Goal: Transaction & Acquisition: Download file/media

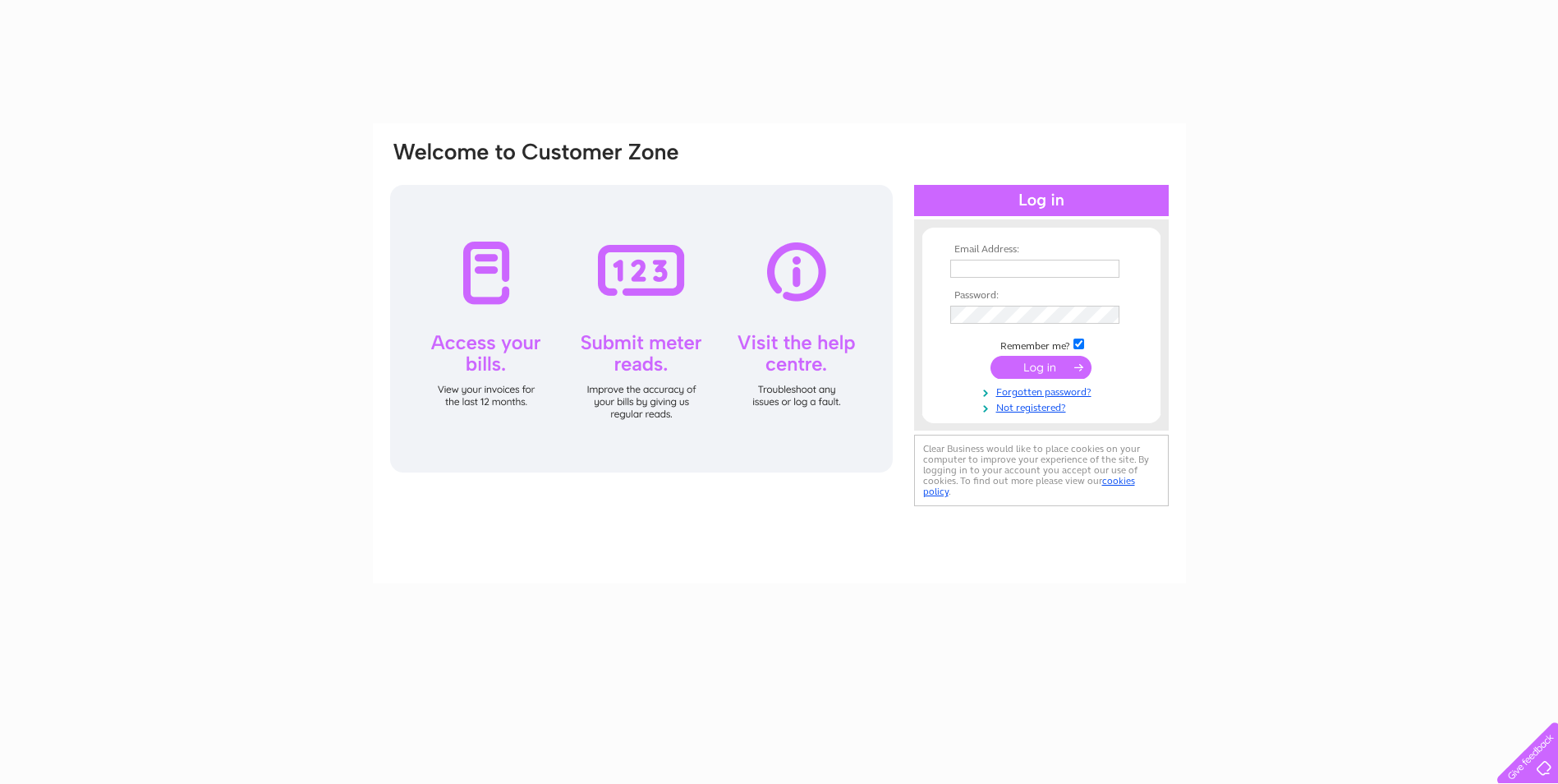
type input "[EMAIL_ADDRESS][DOMAIN_NAME]"
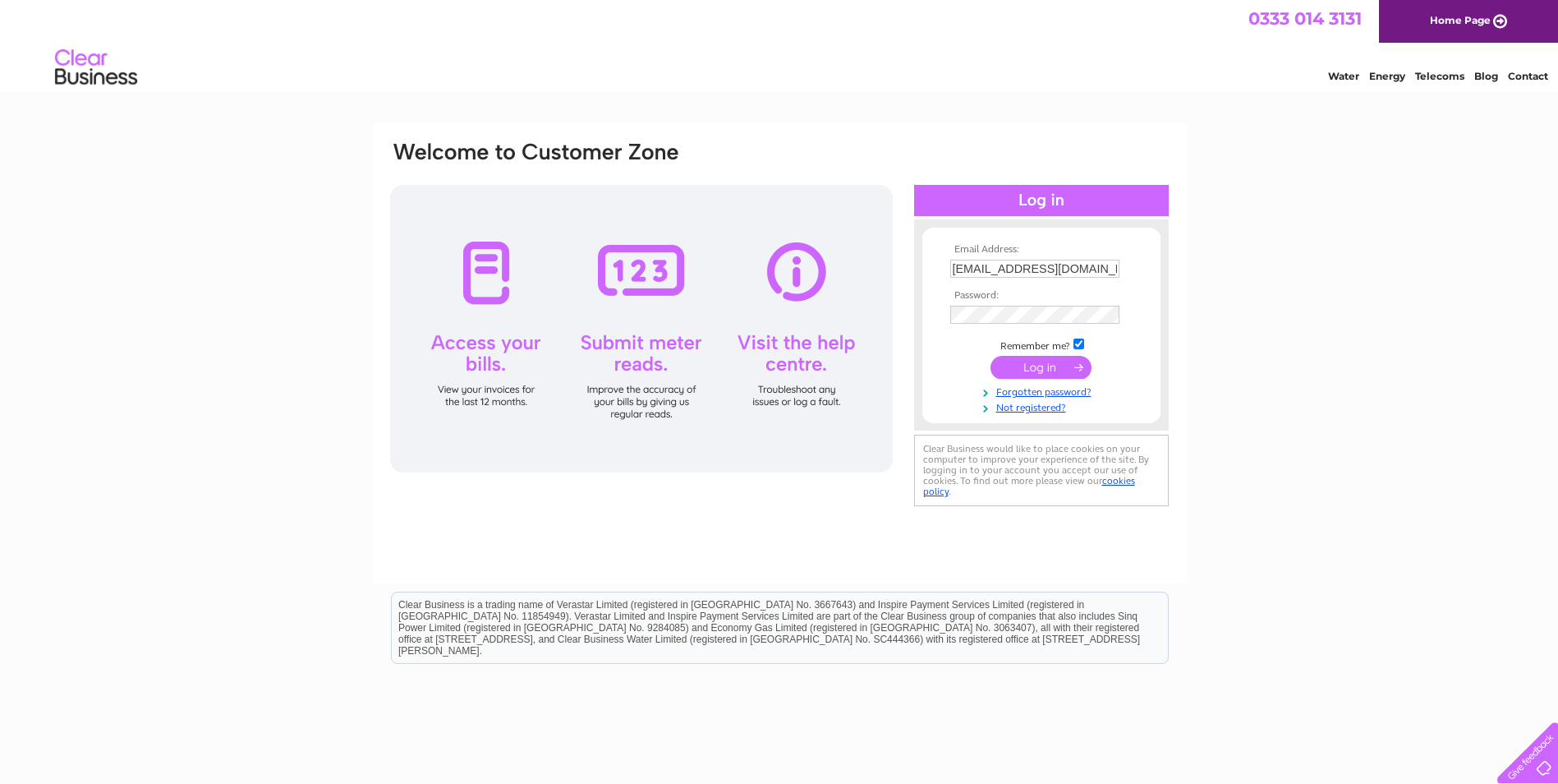
click at [1040, 367] on input "submit" at bounding box center [1041, 366] width 101 height 23
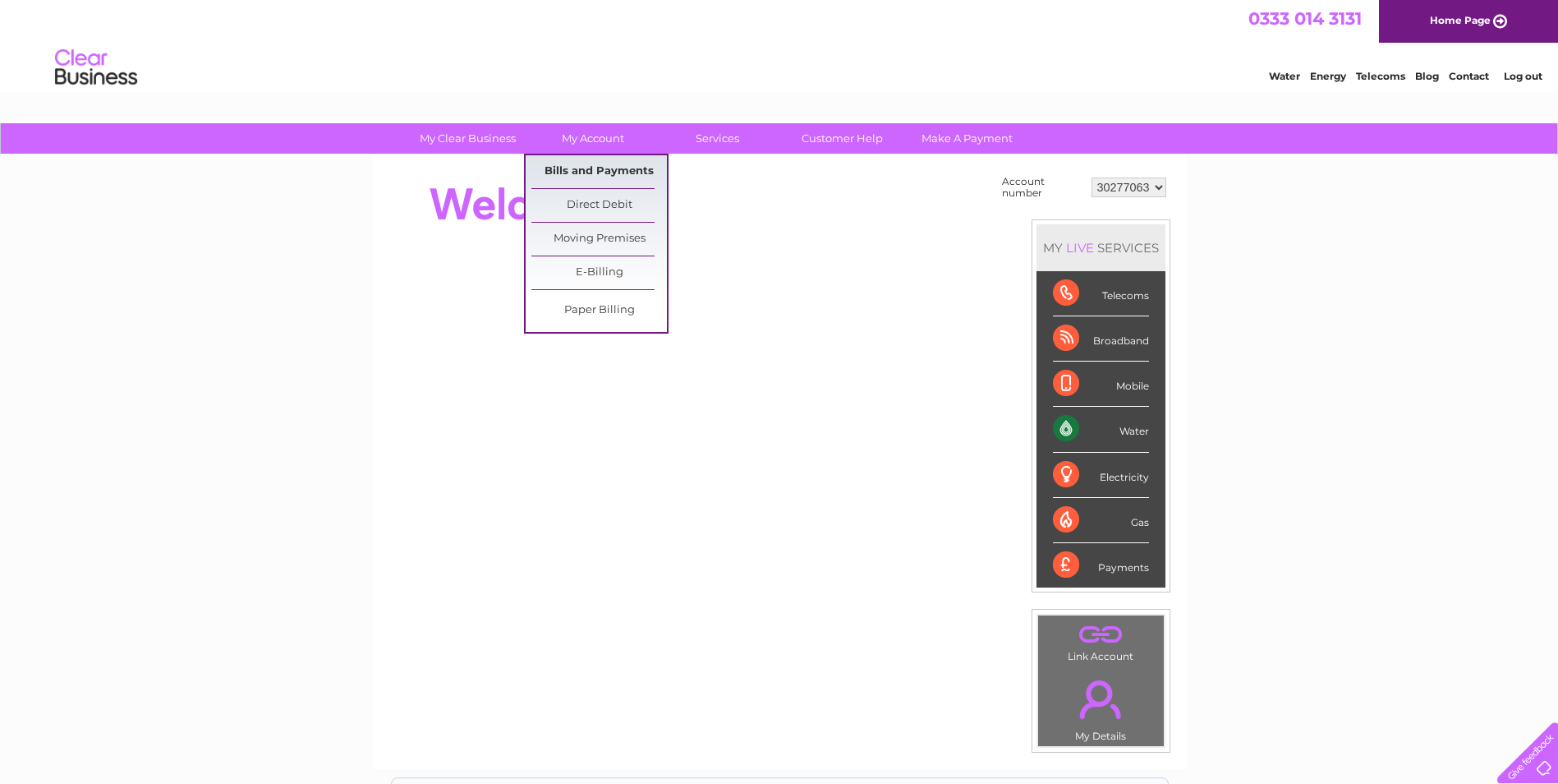
click at [591, 160] on link "Bills and Payments" at bounding box center [599, 172] width 136 height 33
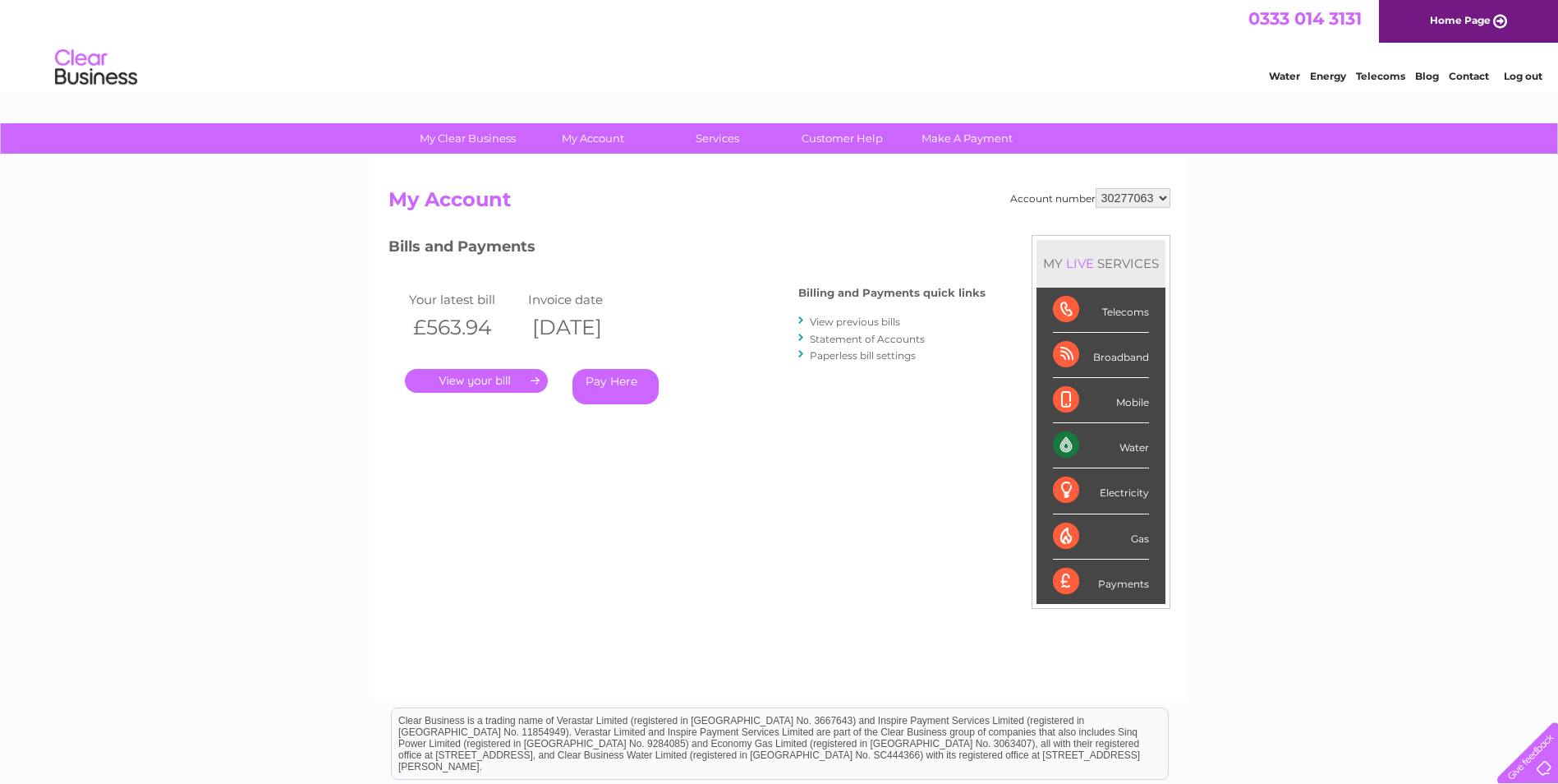
click at [479, 377] on link "." at bounding box center [476, 381] width 143 height 23
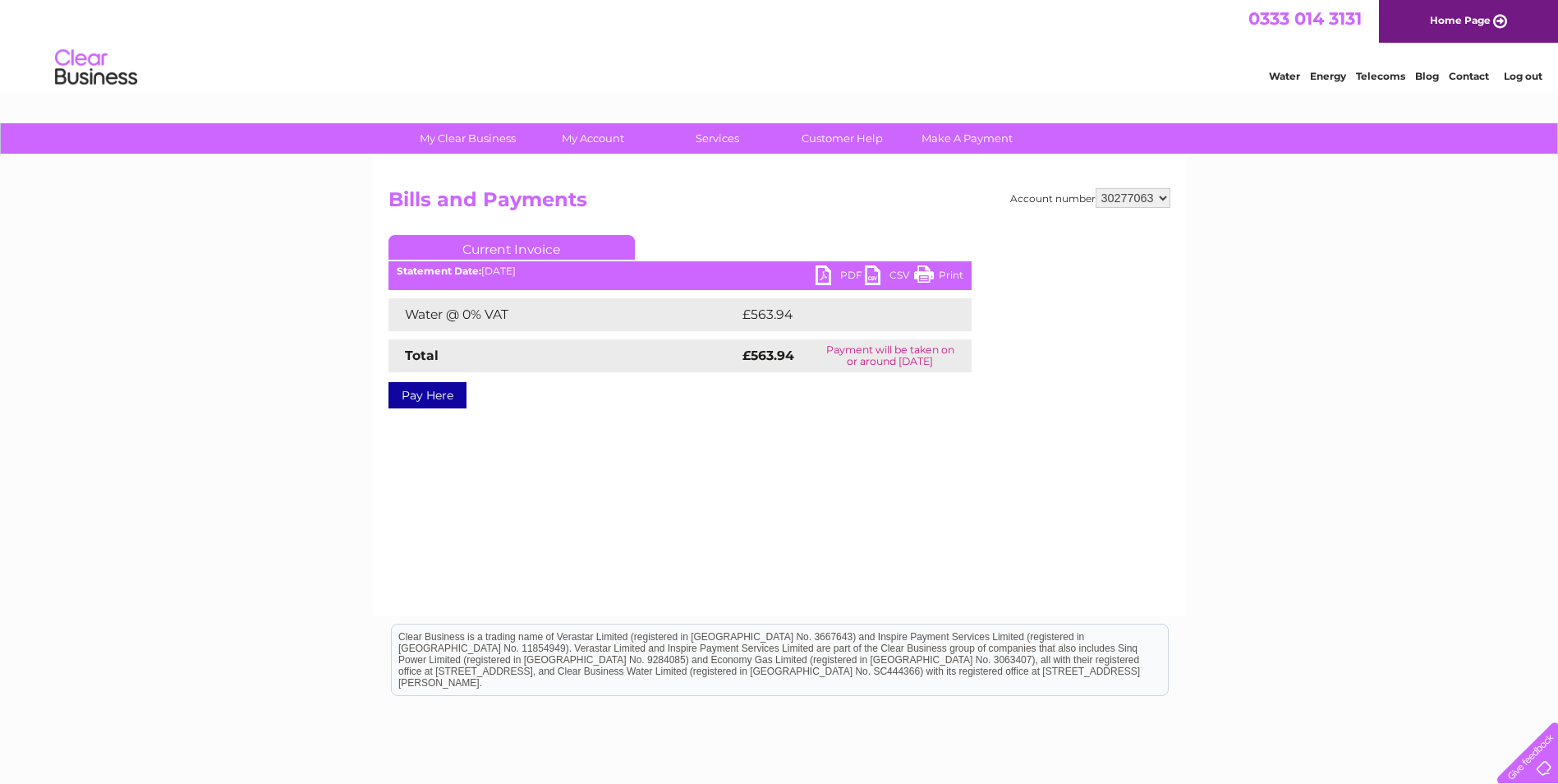
click at [848, 278] on link "PDF" at bounding box center [840, 277] width 49 height 23
